Goal: Information Seeking & Learning: Learn about a topic

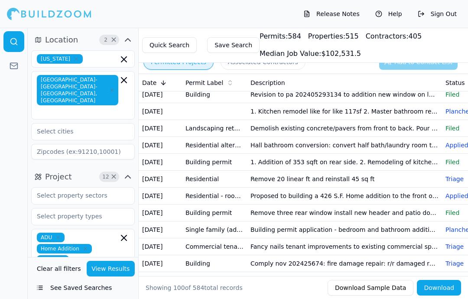
scroll to position [124, 0]
click at [398, 159] on td "1. Addition of 353 sqft on rear side. 2. Remodeling of kitchen 3. Remodeling of…" at bounding box center [344, 161] width 195 height 17
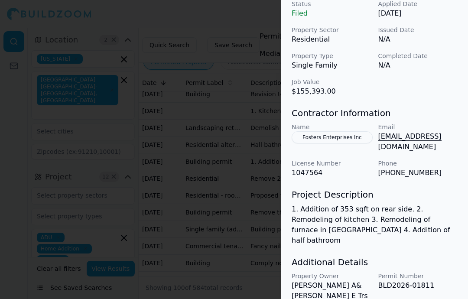
scroll to position [314, 0]
click at [347, 136] on button "Fosters Enterprises Inc" at bounding box center [332, 137] width 81 height 12
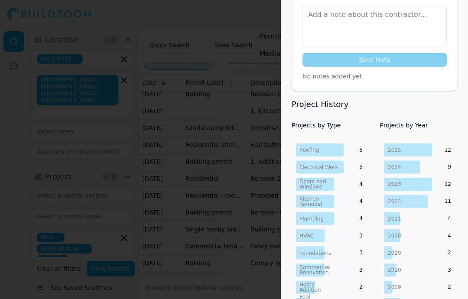
click at [354, 139] on div "Project History Projects by Type Roofing Electrical Work Doors and Windows Kitc…" at bounding box center [375, 248] width 166 height 301
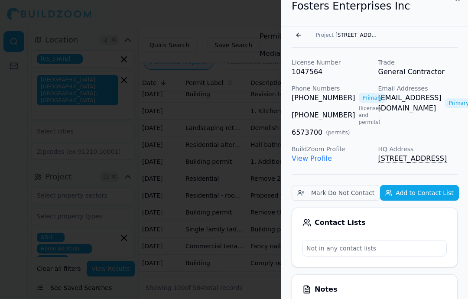
scroll to position [12, 0]
click at [302, 33] on button "Go back" at bounding box center [299, 35] width 14 height 14
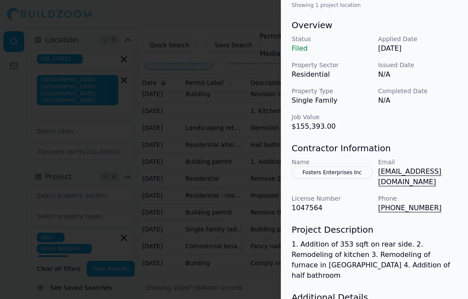
scroll to position [280, 0]
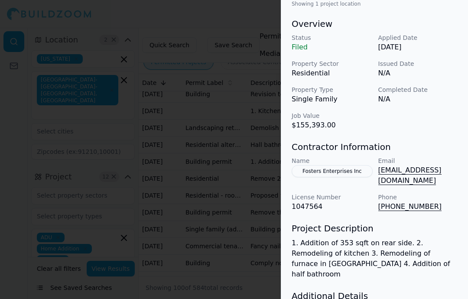
click at [240, 121] on div at bounding box center [234, 149] width 468 height 299
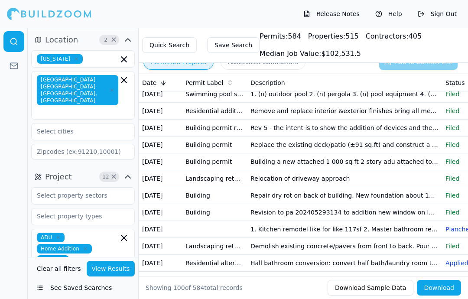
scroll to position [5, 0]
